Goal: Task Accomplishment & Management: Use online tool/utility

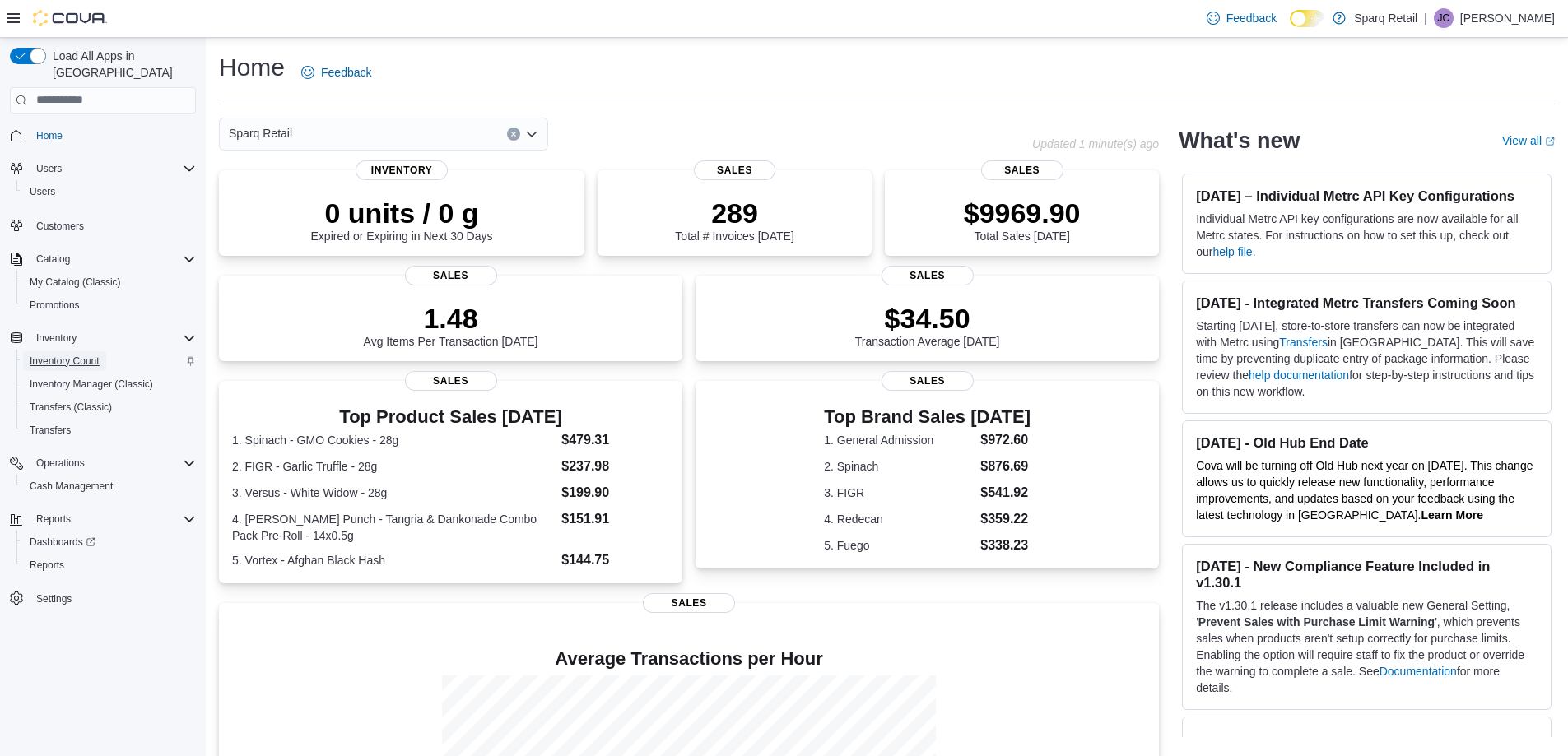
click at [76, 354] on span "Inventory Count" at bounding box center [65, 361] width 70 height 13
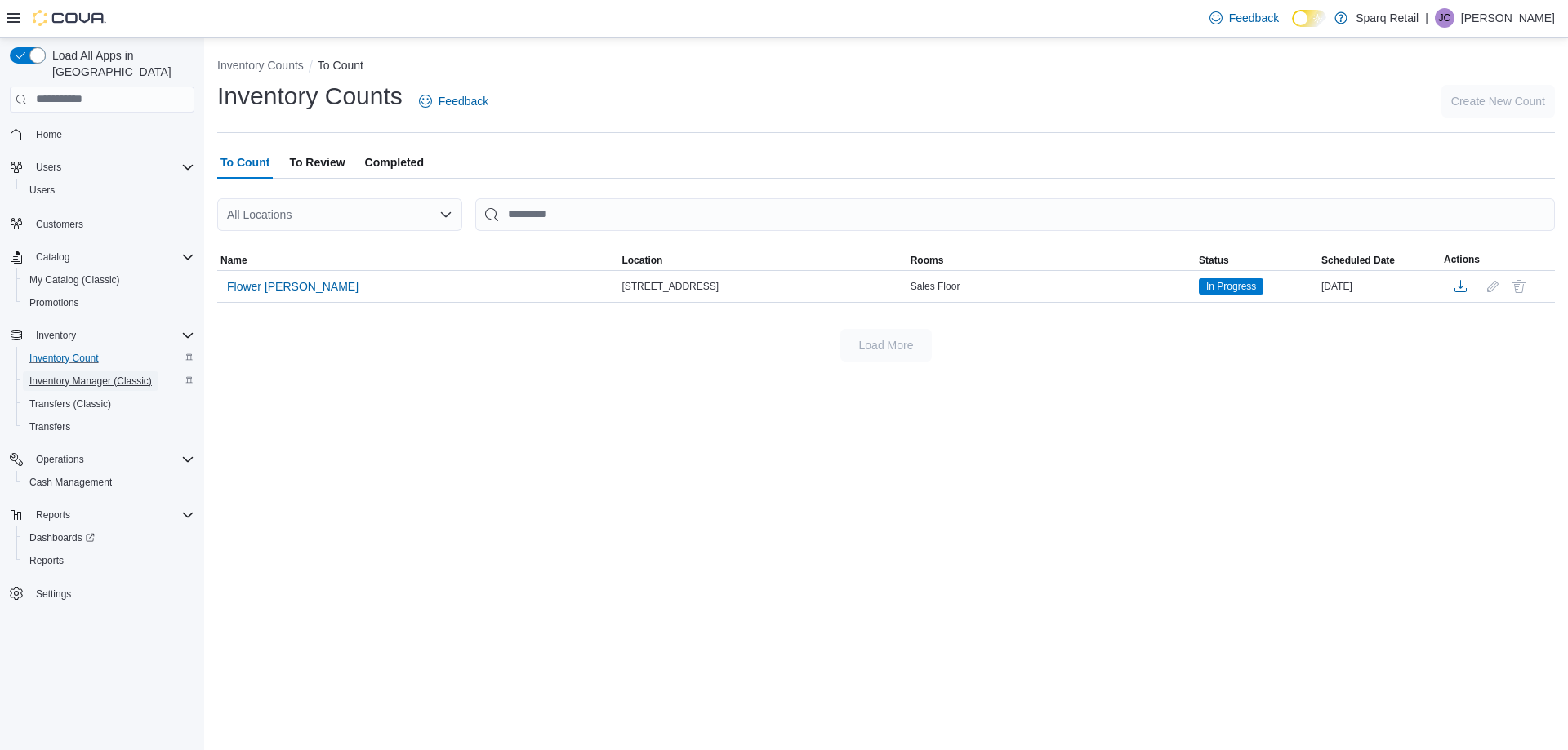
click at [70, 375] on span "Inventory Manager (Classic)" at bounding box center [91, 381] width 123 height 13
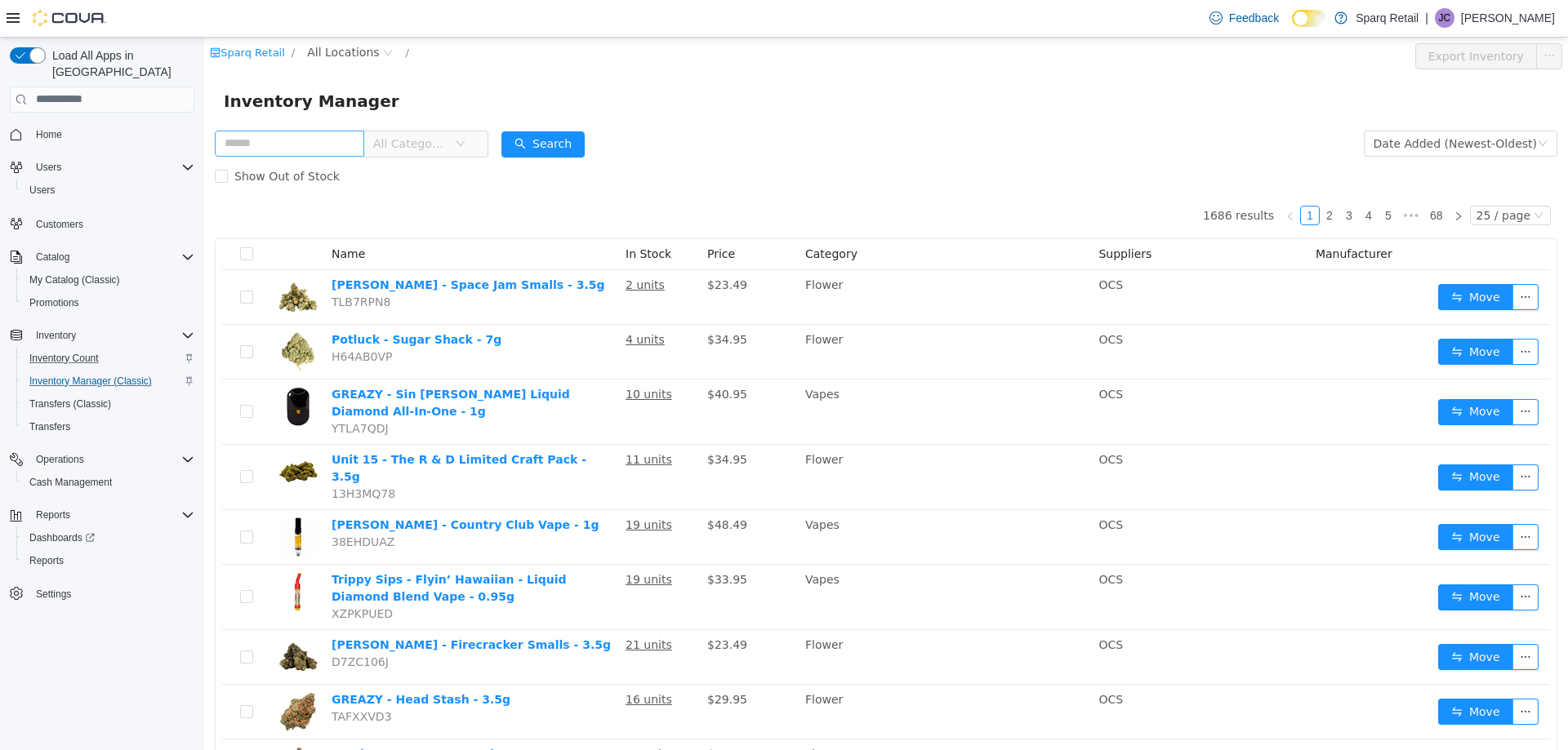
click at [279, 142] on input "text" at bounding box center [289, 143] width 149 height 26
type input "**********"
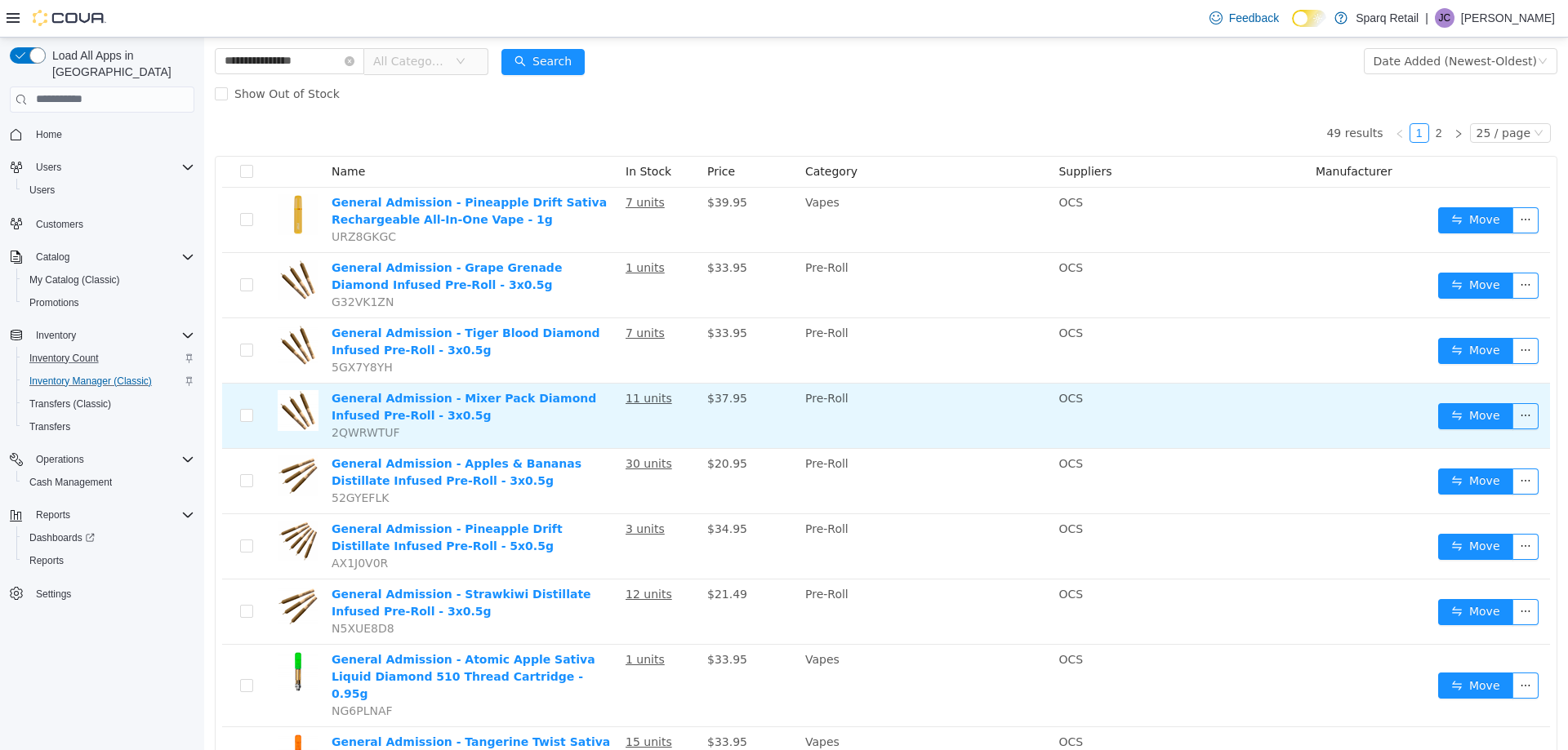
scroll to position [163, 0]
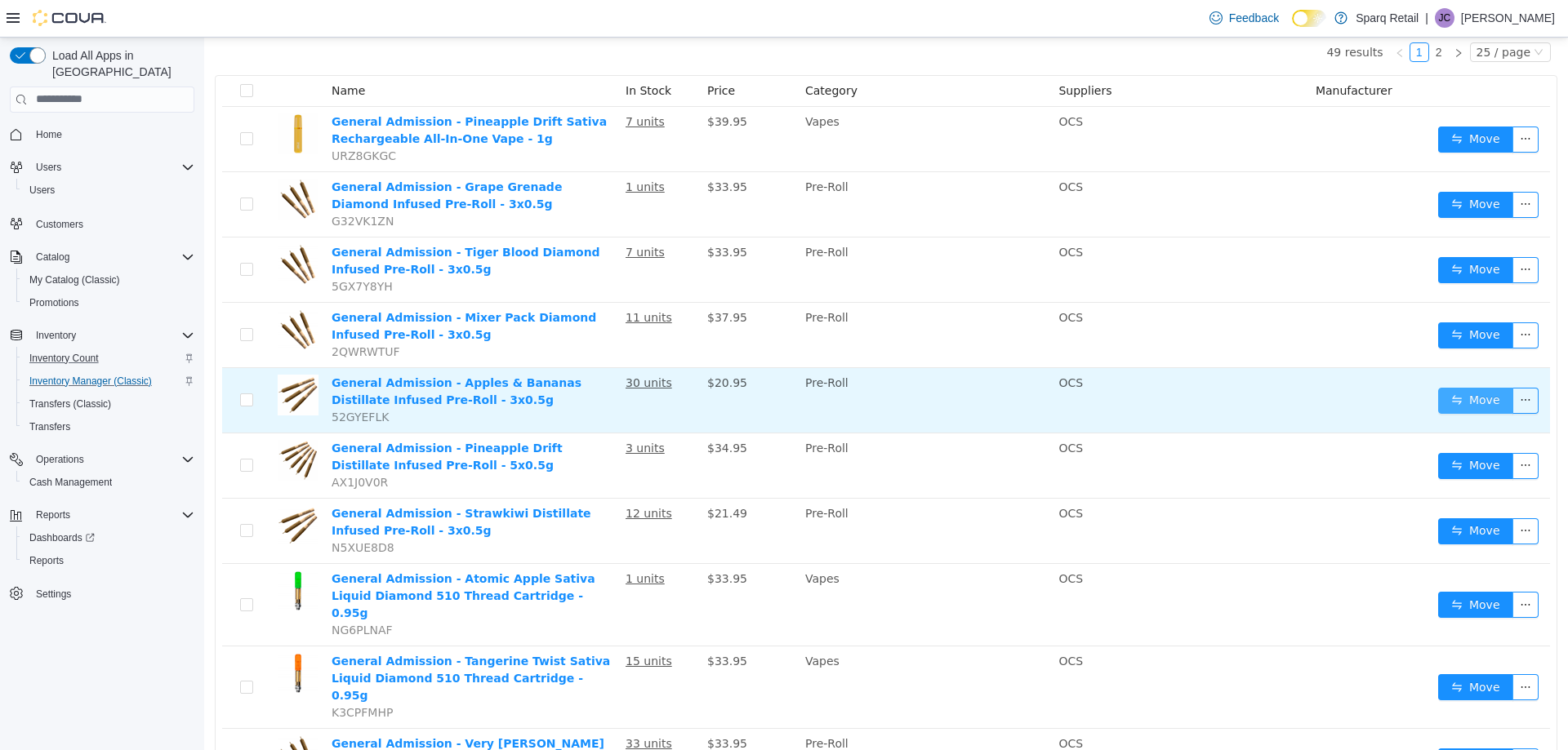
click at [1472, 398] on button "Move" at bounding box center [1475, 400] width 75 height 26
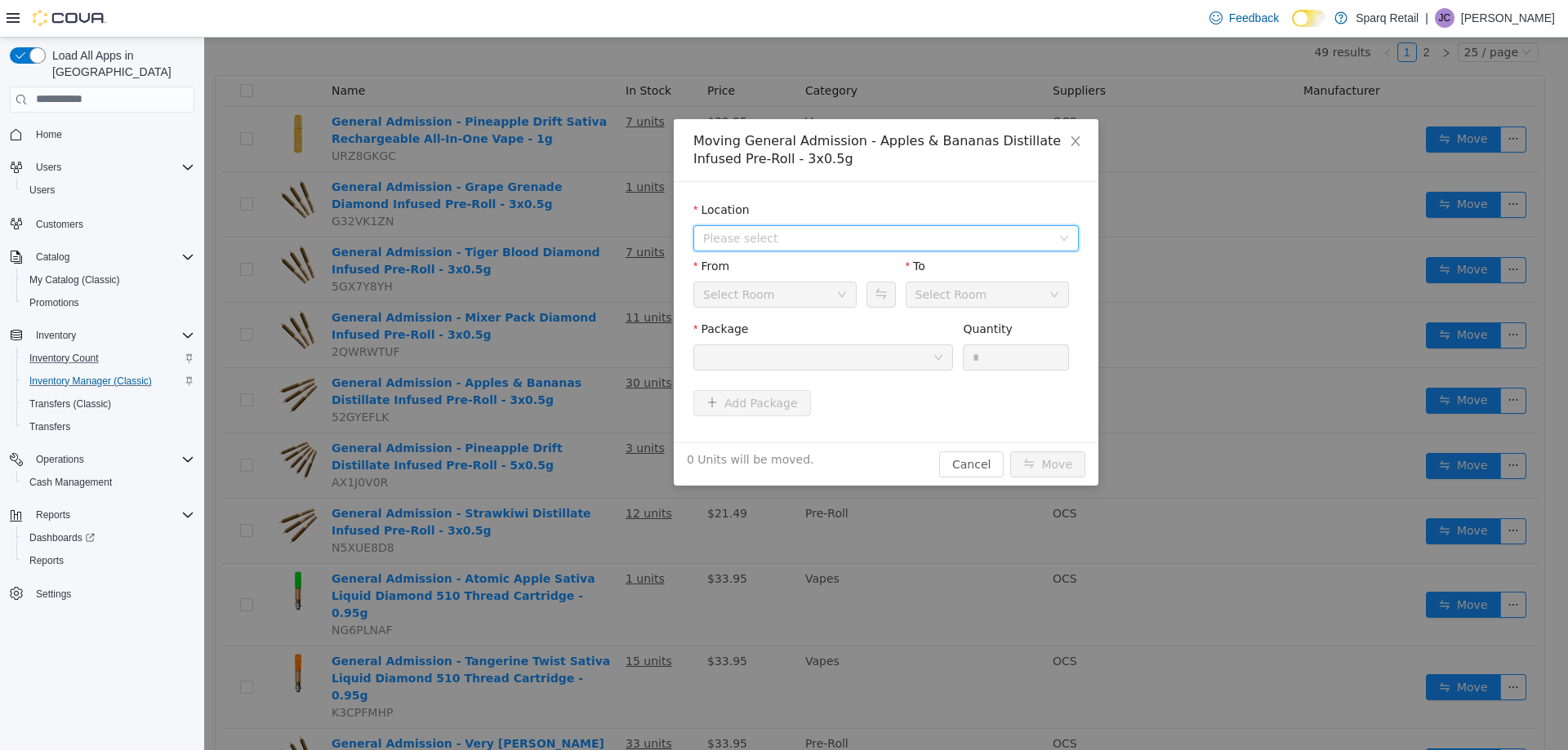
click at [777, 239] on span "Please select" at bounding box center [877, 238] width 348 height 16
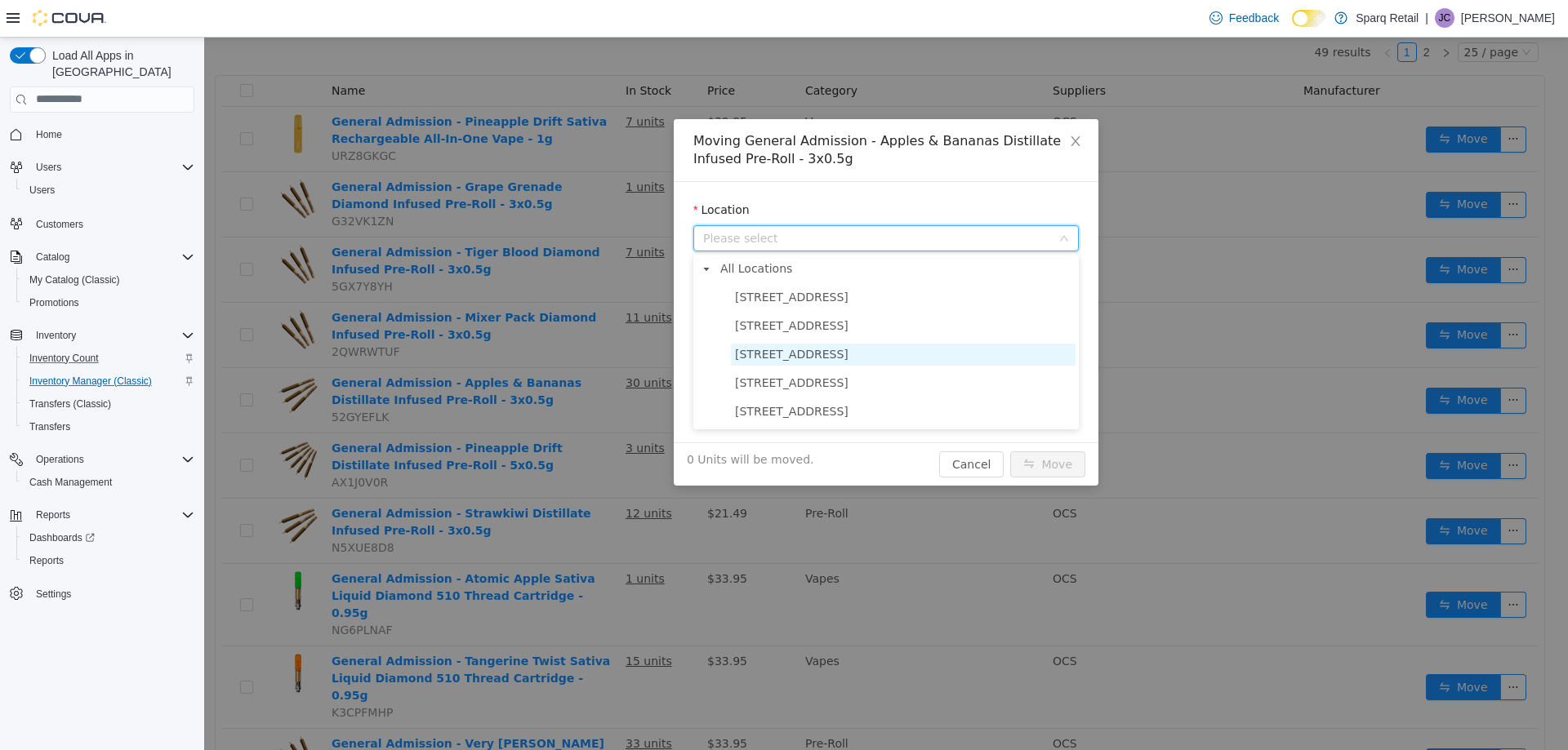
click at [764, 347] on span "[STREET_ADDRESS]" at bounding box center [903, 354] width 345 height 22
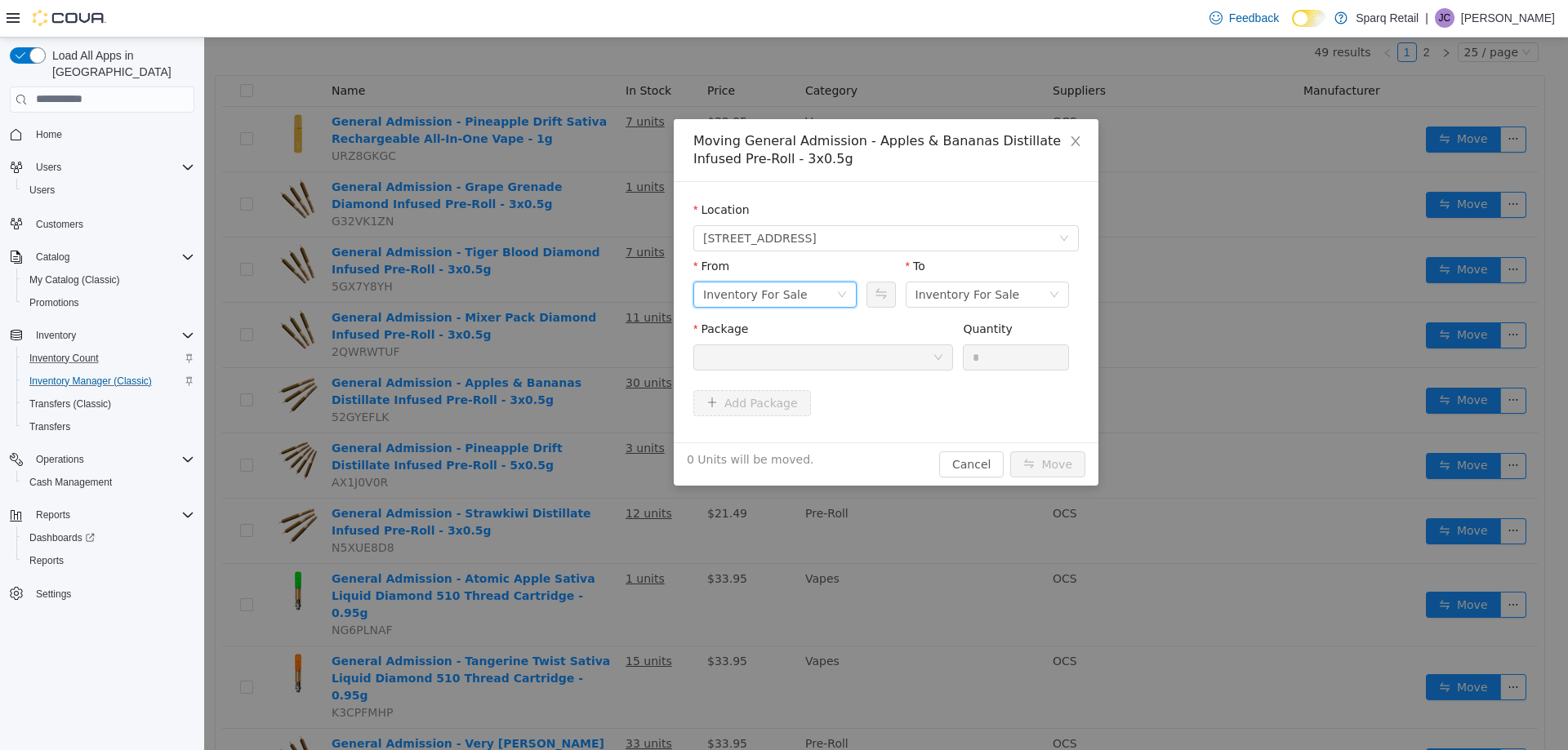
click at [776, 292] on div "Inventory For Sale" at bounding box center [755, 294] width 105 height 25
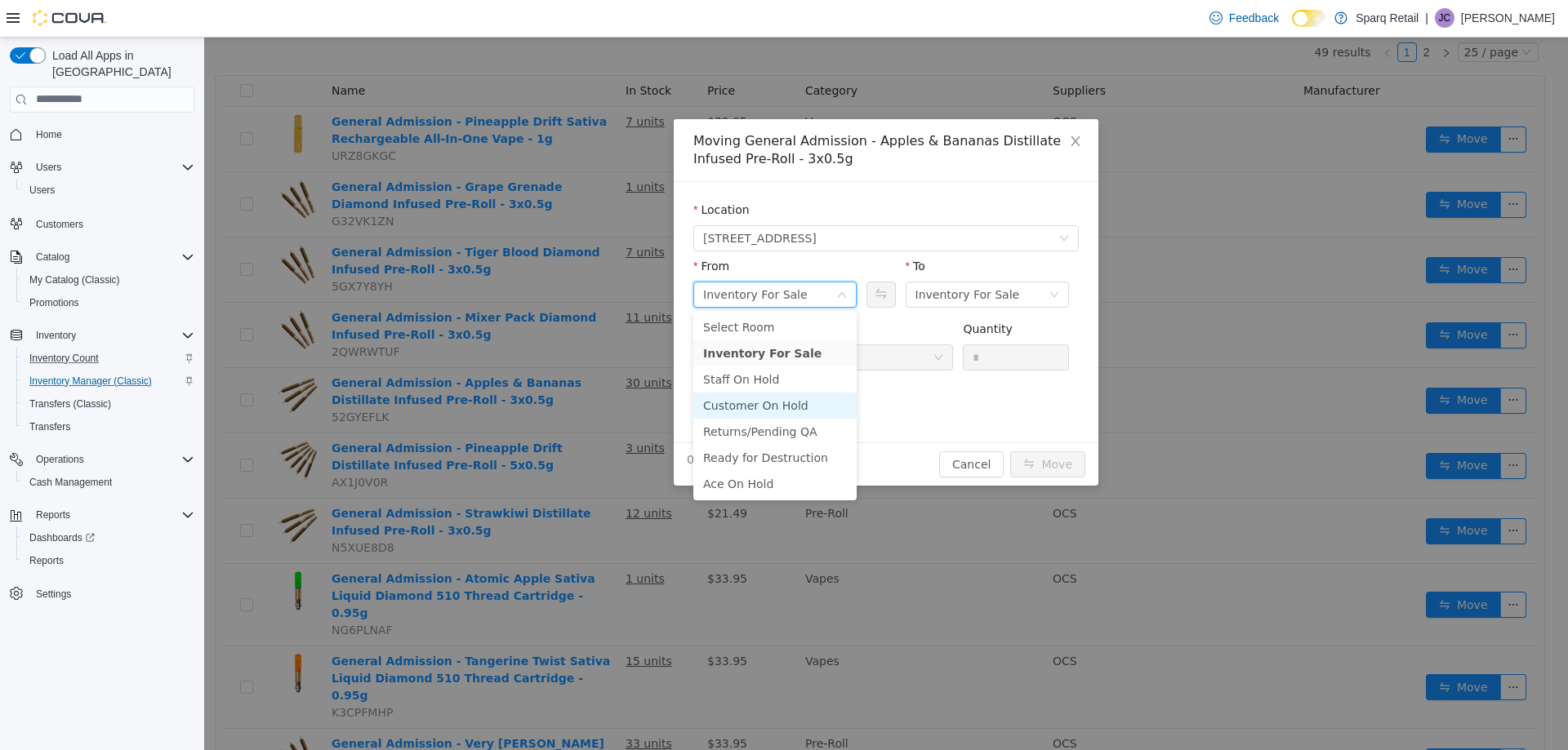
click at [741, 404] on li "Customer On Hold" at bounding box center [775, 405] width 163 height 26
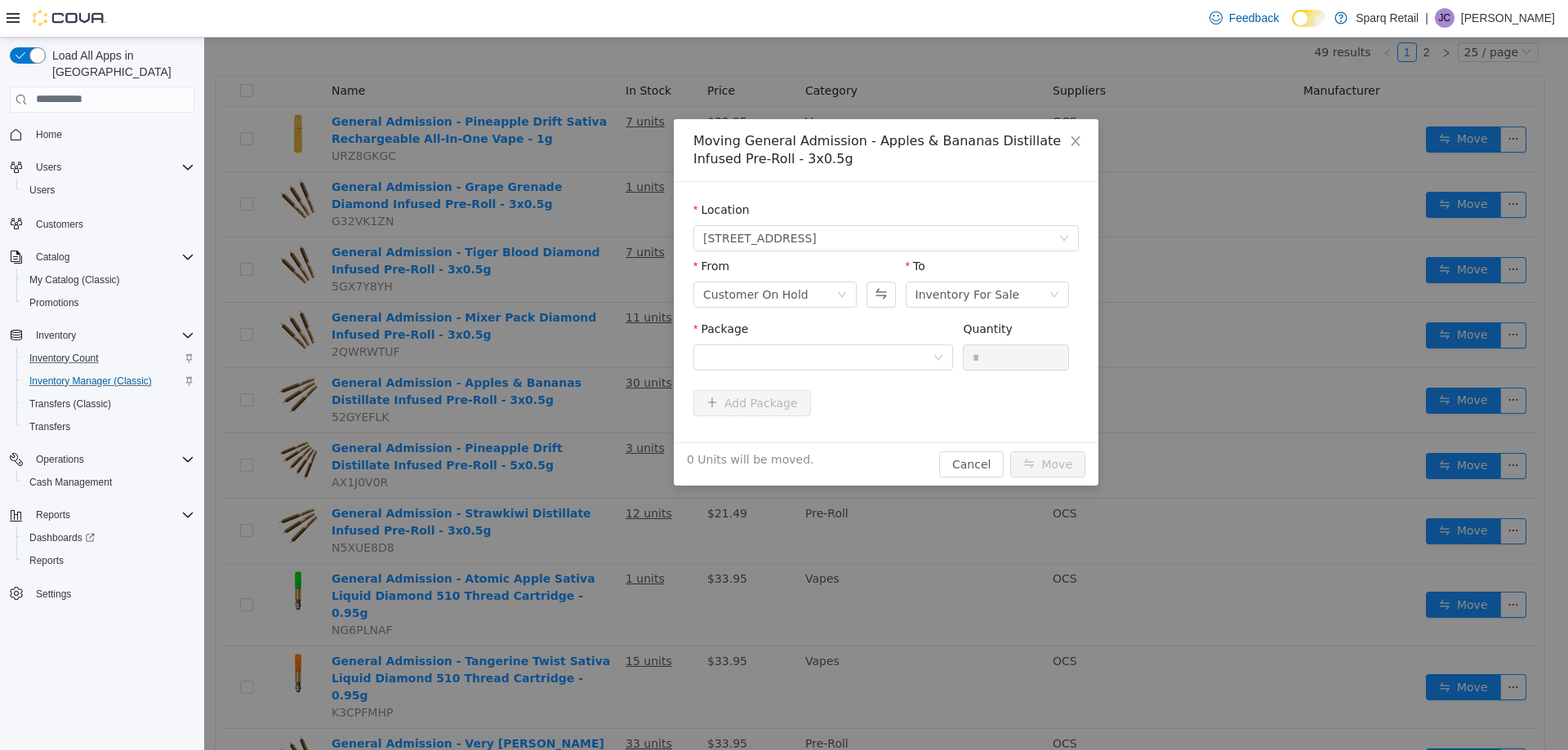
drag, startPoint x: 847, startPoint y: 325, endPoint x: 943, endPoint y: 312, distance: 96.9
click at [848, 324] on div "Package" at bounding box center [823, 332] width 259 height 24
click at [952, 295] on div "Inventory For Sale" at bounding box center [968, 294] width 105 height 25
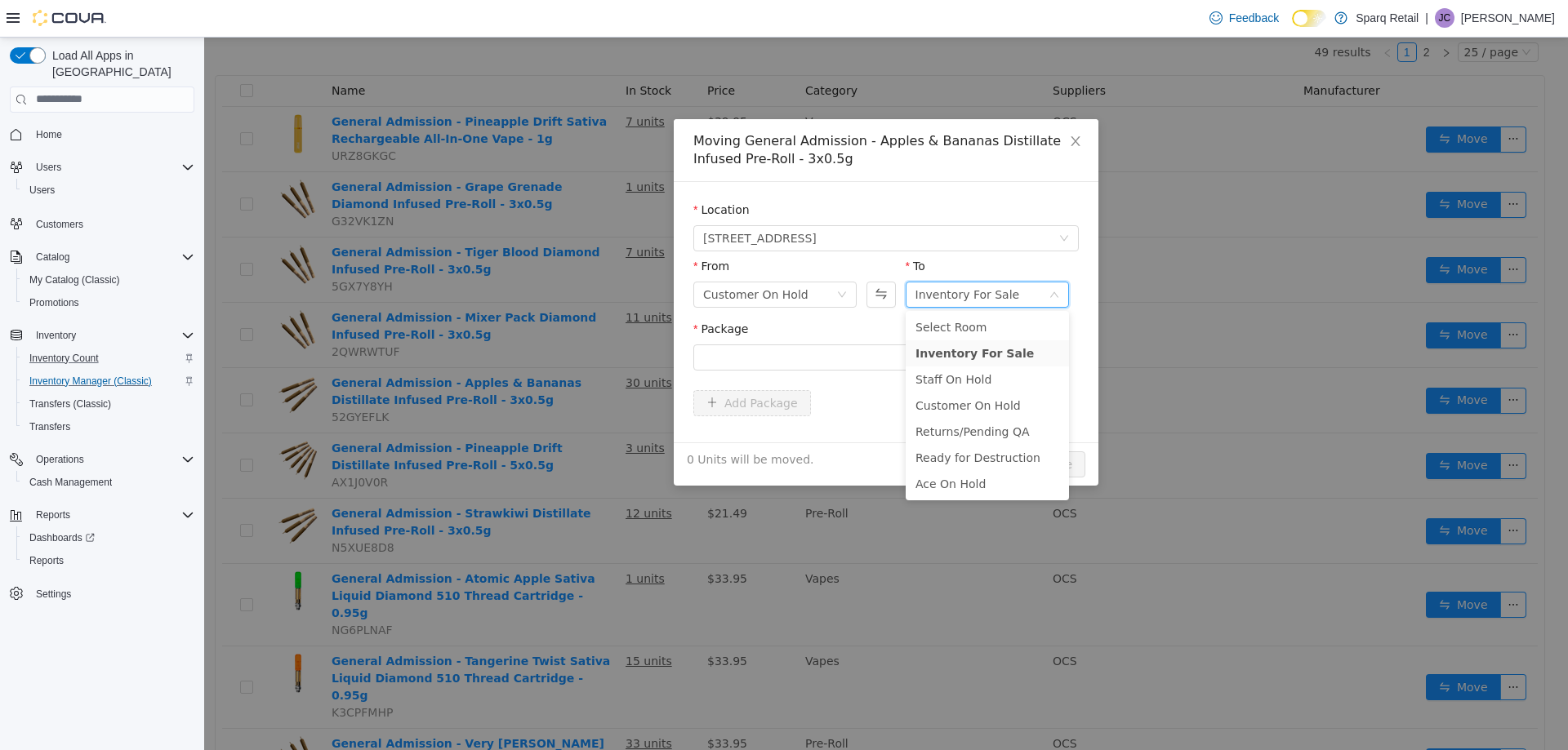
click at [943, 259] on div "To" at bounding box center [987, 268] width 163 height 24
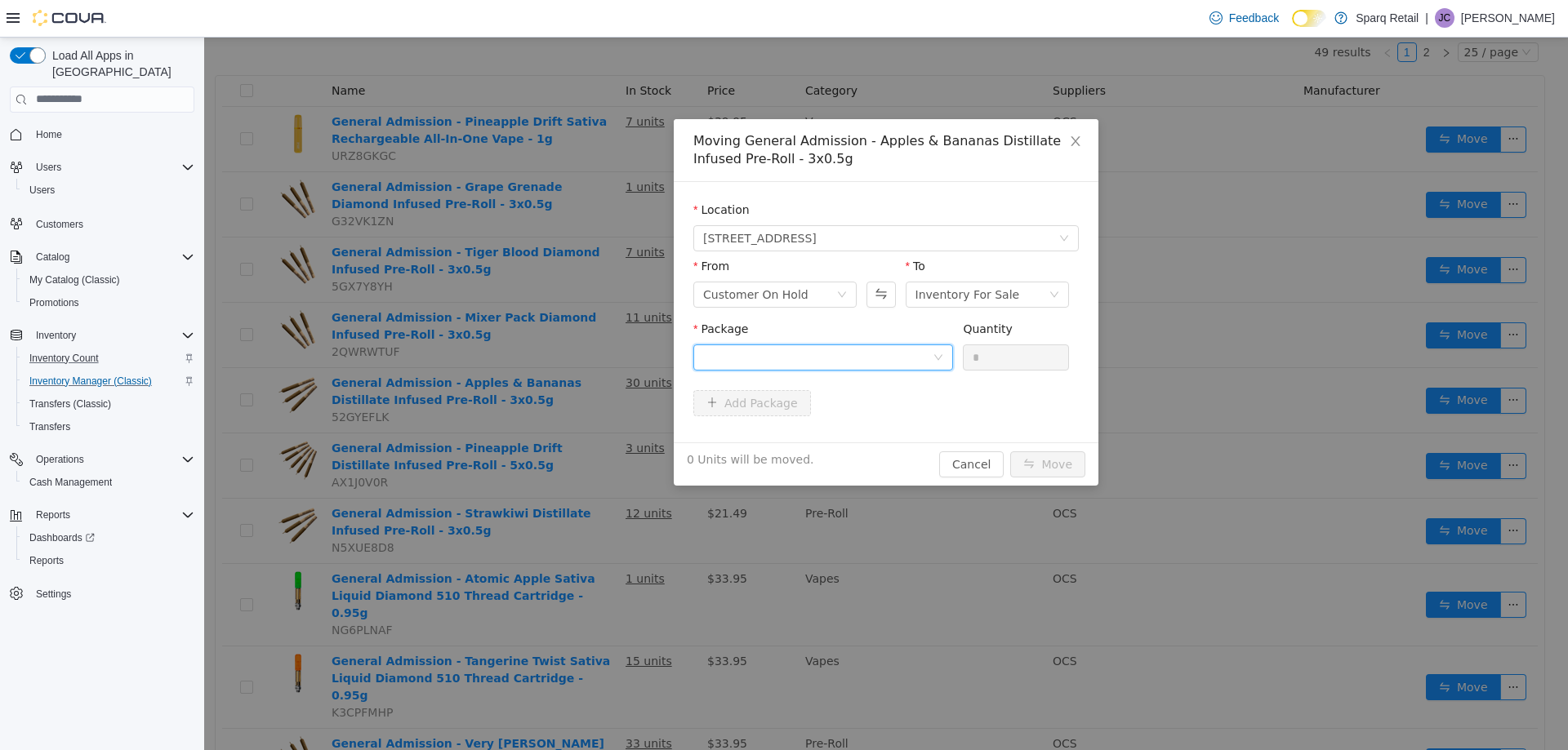
click at [816, 358] on div at bounding box center [818, 357] width 230 height 25
click at [760, 424] on li "25050000892 Quantity : 1 Unit" at bounding box center [823, 425] width 259 height 44
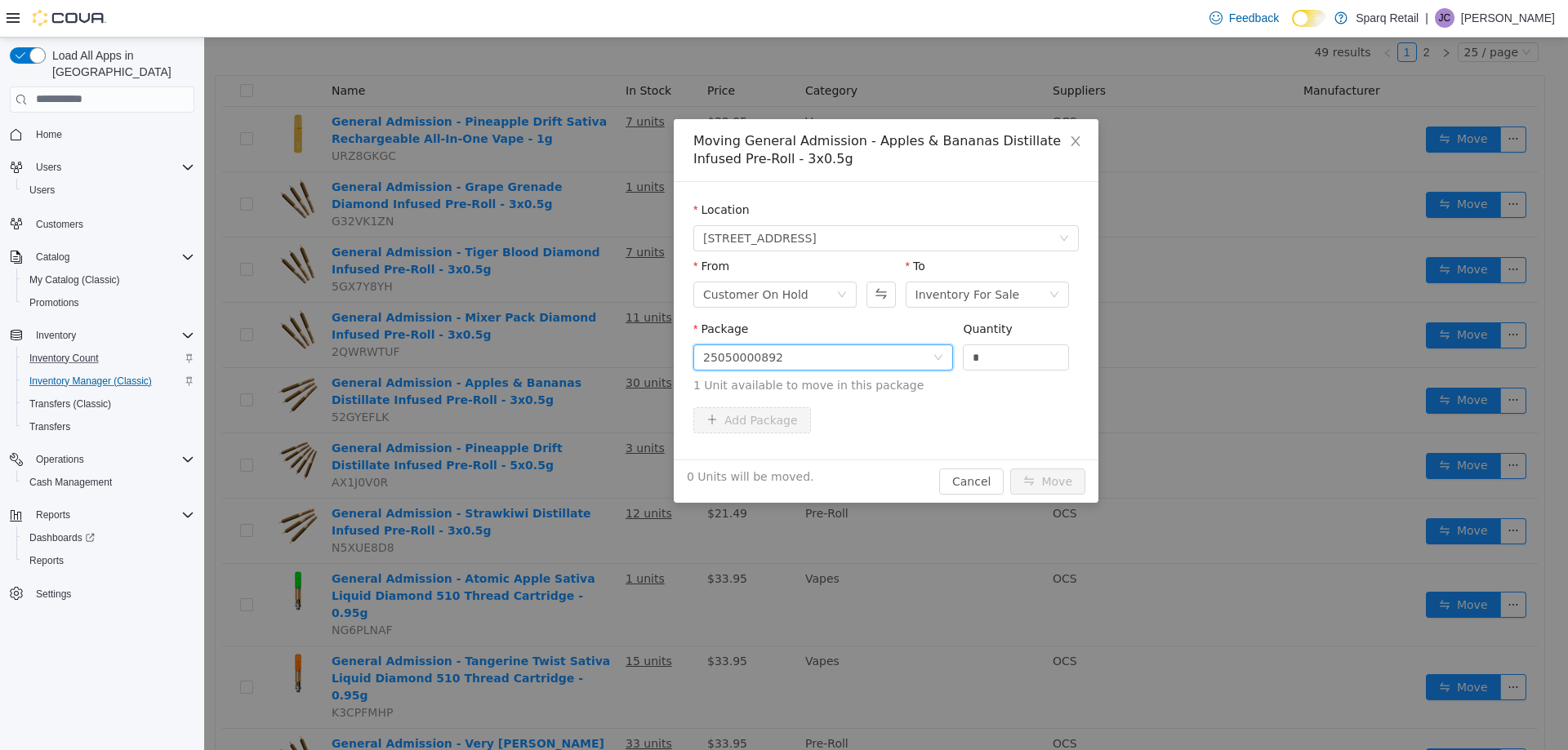
click at [837, 322] on div "Package" at bounding box center [823, 332] width 259 height 24
click at [986, 354] on input "*" at bounding box center [1015, 357] width 105 height 25
type input "*"
click at [884, 439] on div "Add Package" at bounding box center [886, 423] width 385 height 33
click at [1051, 486] on button "Move" at bounding box center [1048, 481] width 75 height 26
